Goal: Information Seeking & Learning: Learn about a topic

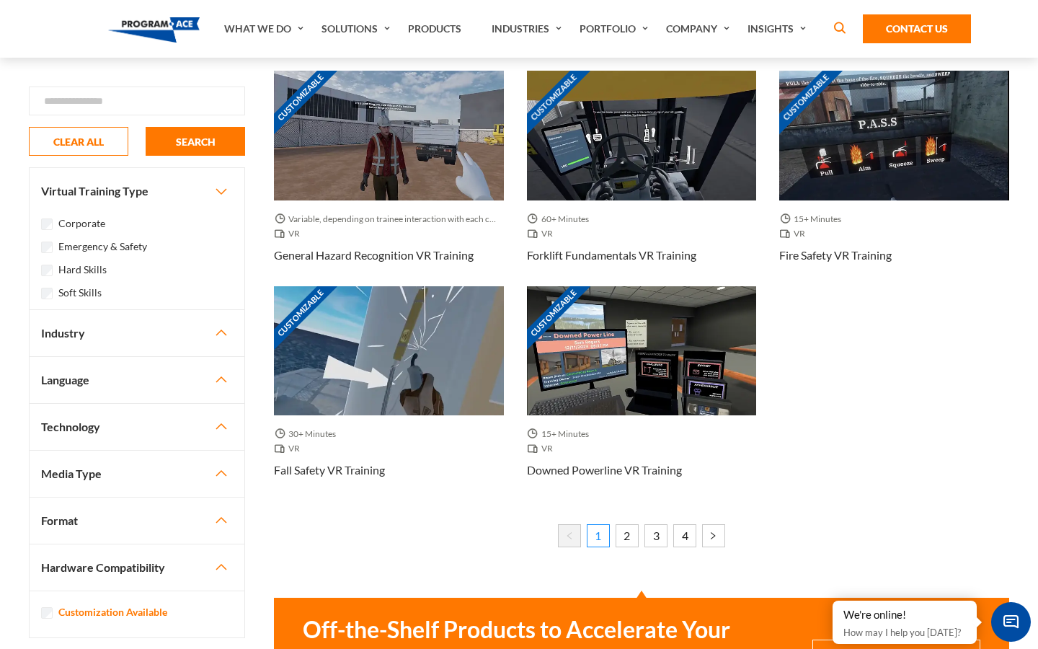
scroll to position [1148, 0]
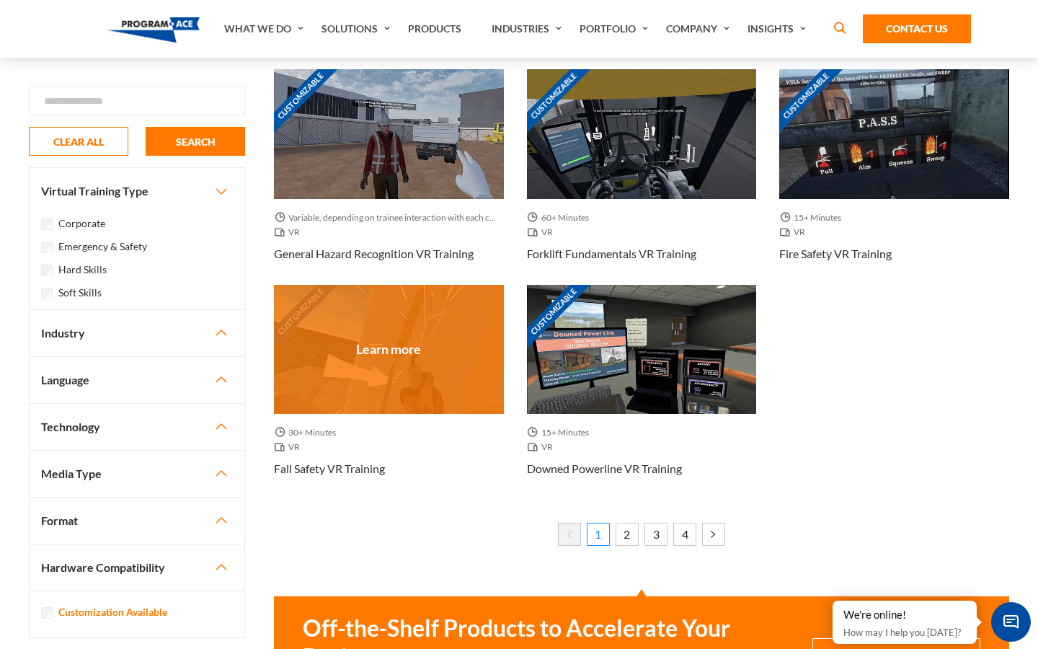
click at [402, 376] on div "Customizable" at bounding box center [389, 349] width 230 height 129
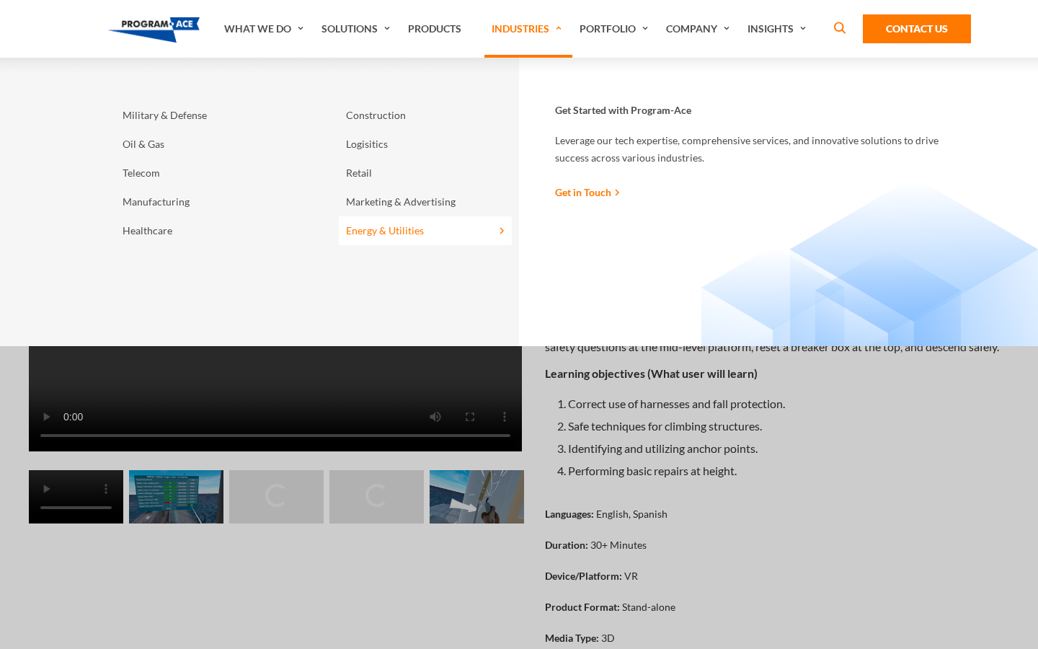
click at [416, 221] on link "Energy & Utilities" at bounding box center [425, 230] width 173 height 29
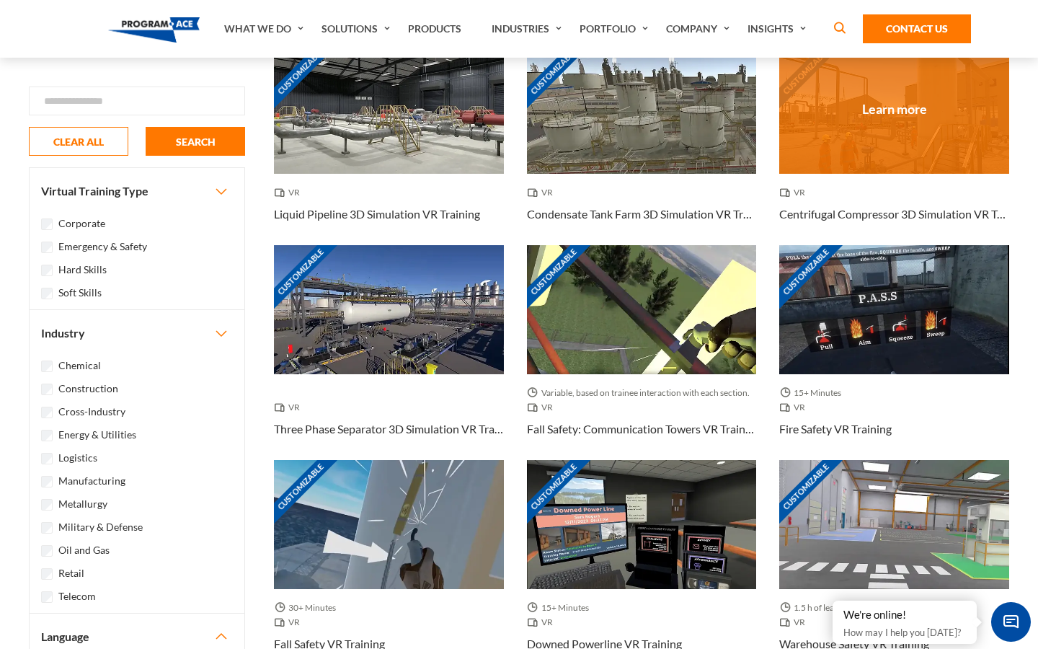
scroll to position [619, 0]
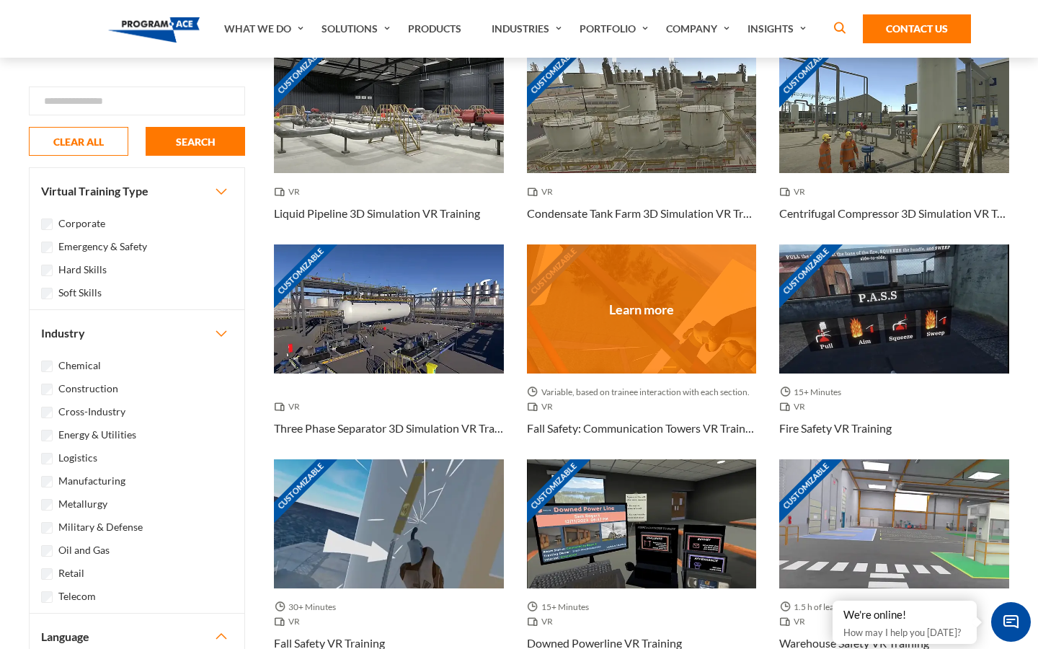
click at [676, 292] on div "Customizable" at bounding box center [642, 308] width 230 height 129
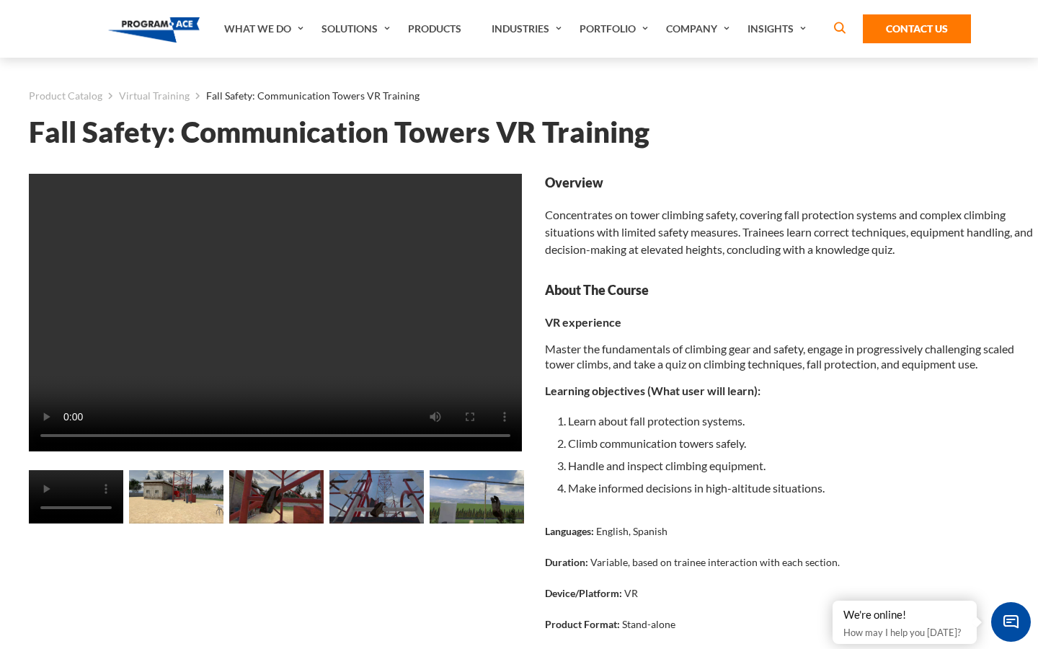
click at [308, 307] on video at bounding box center [275, 313] width 493 height 278
click at [260, 342] on video at bounding box center [275, 313] width 493 height 278
click at [248, 337] on video at bounding box center [275, 313] width 493 height 278
